Goal: Task Accomplishment & Management: Complete application form

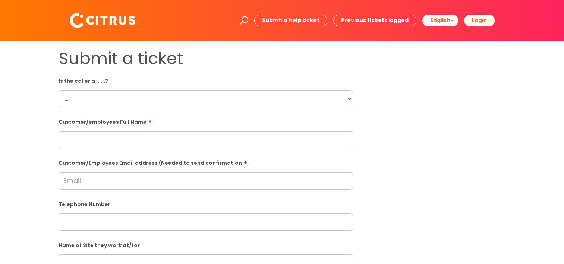
click at [143, 95] on select "... Citrus Customer Citrus Employee [DEMOGRAPHIC_DATA] Supplier" at bounding box center [205, 98] width 294 height 17
select select "Citrus Employee"
click at [58, 90] on select "... Citrus Customer Citrus Employee [DEMOGRAPHIC_DATA] Supplier" at bounding box center [205, 98] width 294 height 17
click at [99, 134] on input "text" at bounding box center [205, 139] width 294 height 17
paste input "[PERSON_NAME]"
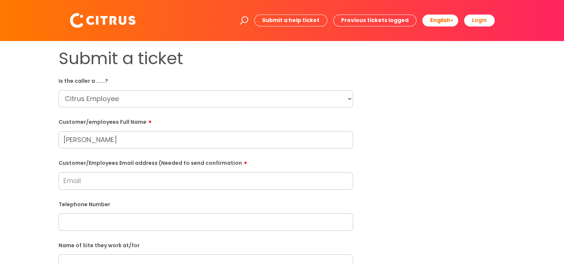
type input "[PERSON_NAME]"
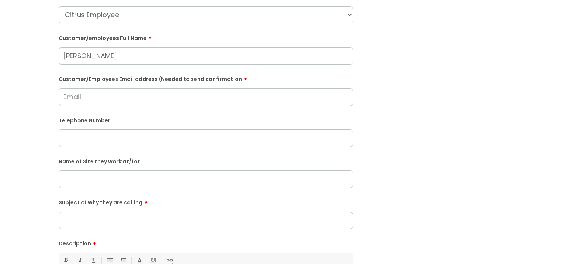
scroll to position [112, 0]
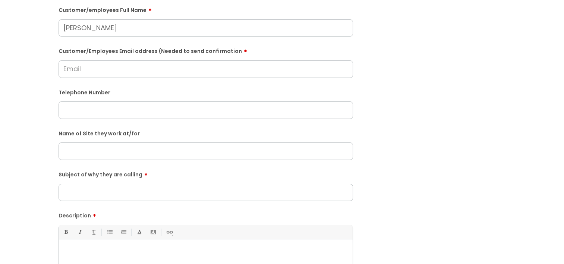
click at [143, 92] on label "Telephone Number" at bounding box center [205, 92] width 294 height 8
click at [82, 114] on input "text" at bounding box center [205, 109] width 294 height 17
paste input "07400 087415"
type input "07400 087415"
click at [128, 149] on input "text" at bounding box center [205, 150] width 294 height 17
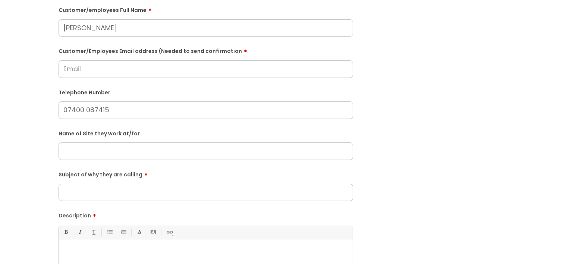
paste input "[GEOGRAPHIC_DATA], [GEOGRAPHIC_DATA]"
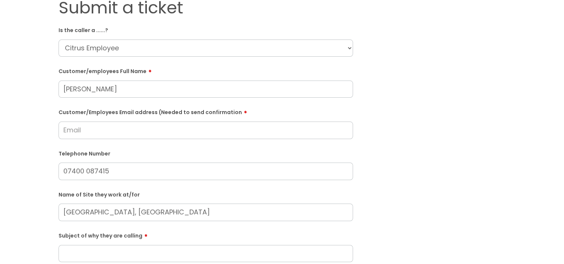
scroll to position [37, 0]
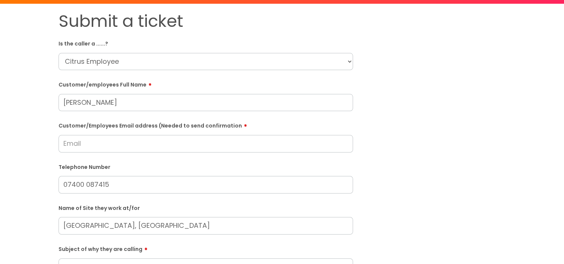
type input "[GEOGRAPHIC_DATA], [GEOGRAPHIC_DATA]"
click at [111, 140] on input "Customer/Employees Email address (Needed to send confirmation" at bounding box center [205, 143] width 294 height 17
type input "[EMAIL_ADDRESS][DOMAIN_NAME]"
click at [100, 156] on form "Is the caller a ......? ... Citrus Customer Citrus Employee [DEMOGRAPHIC_DATA] …" at bounding box center [205, 232] width 294 height 391
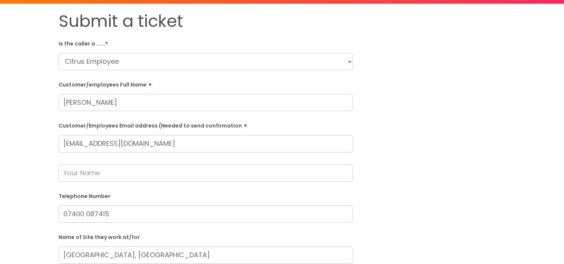
click at [78, 177] on input "text" at bounding box center [205, 172] width 294 height 17
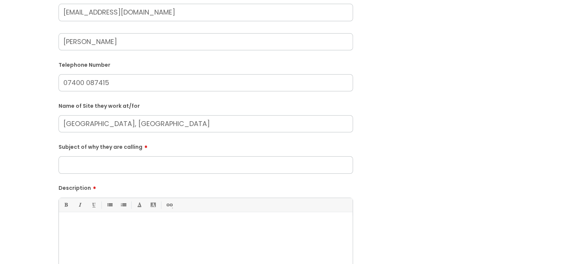
scroll to position [186, 0]
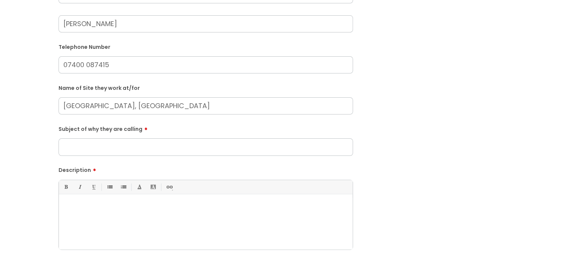
type input "[PERSON_NAME]"
click at [113, 146] on input "Subject of why they are calling" at bounding box center [205, 146] width 294 height 17
type input "Trial Shift"
click at [137, 229] on div at bounding box center [206, 223] width 294 height 51
drag, startPoint x: 149, startPoint y: 105, endPoint x: 12, endPoint y: 109, distance: 137.2
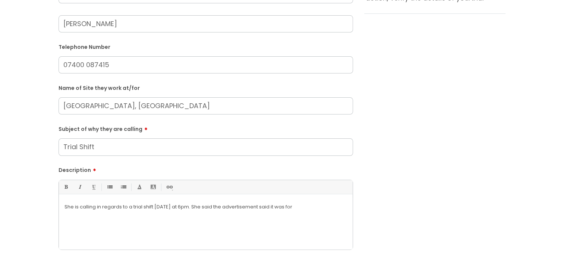
click at [12, 109] on div "Submit a ticket Is the caller a ......? ... Citrus Customer Citrus Employee [DE…" at bounding box center [281, 91] width 549 height 458
click at [327, 215] on div "She is calling in regards to a trial shift [DATE] at 6pm. She said the advertis…" at bounding box center [206, 223] width 294 height 51
click at [303, 205] on p "She is calling in regards to a trial shift [DATE] at 6pm. She said the advertis…" at bounding box center [205, 209] width 282 height 13
click at [242, 217] on div "She is calling in regards to a trial shift [DATE] at 6pm. She said the advertis…" at bounding box center [206, 223] width 294 height 51
click at [145, 217] on div "She is calling in regards to a trial shift [DATE] at 6pm. She said the advertis…" at bounding box center [206, 223] width 294 height 51
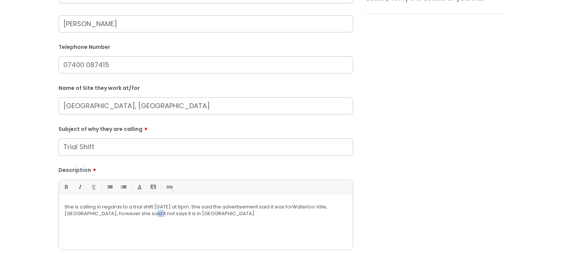
click at [145, 217] on div "She is calling in regards to a trial shift [DATE] at 6pm. She said the advertis…" at bounding box center [206, 223] width 294 height 51
click at [241, 216] on p "She is calling in regards to a trial shift [DATE] at 6pm. She said the advertis…" at bounding box center [205, 209] width 282 height 13
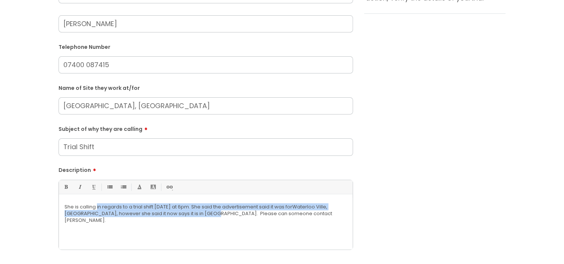
drag, startPoint x: 215, startPoint y: 214, endPoint x: 97, endPoint y: 200, distance: 118.6
click at [97, 200] on div "She is calling in regards to a trial shift [DATE] at 6pm. She said the advertis…" at bounding box center [206, 223] width 294 height 51
copy p "in regards to a trial shift [DATE] at 6pm. She said the advertisement said it w…"
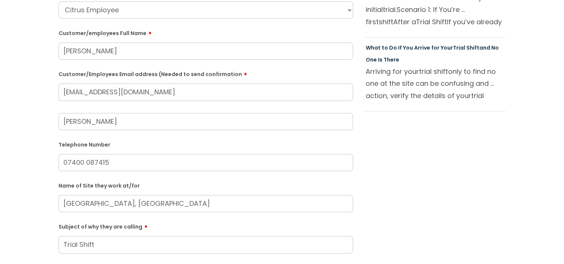
scroll to position [75, 0]
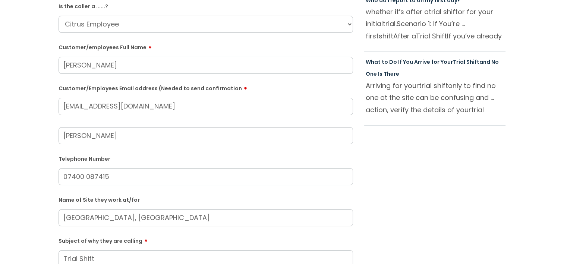
drag, startPoint x: 155, startPoint y: 105, endPoint x: 43, endPoint y: 113, distance: 112.8
click at [43, 113] on div "Submit a ticket Is the caller a ......? ... Citrus Customer Citrus Employee [DE…" at bounding box center [281, 203] width 549 height 458
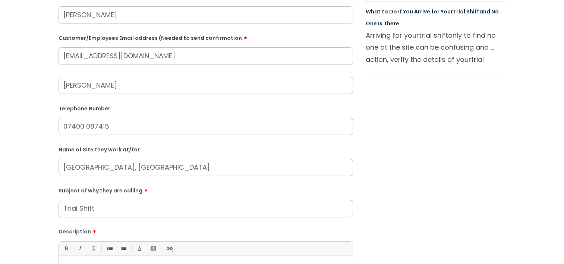
scroll to position [224, 0]
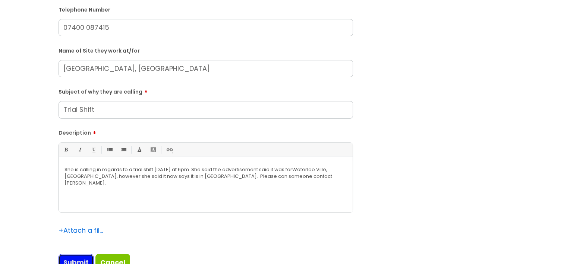
click at [80, 260] on input "Submit" at bounding box center [75, 262] width 35 height 17
type input "Please Wait..."
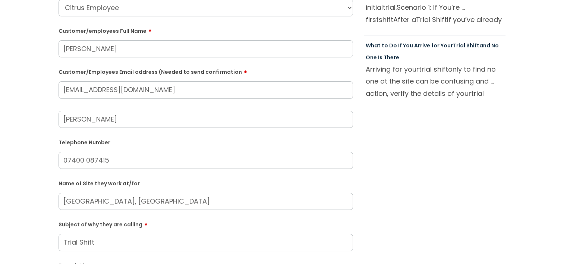
scroll to position [66, 0]
